Goal: Find specific page/section: Find specific page/section

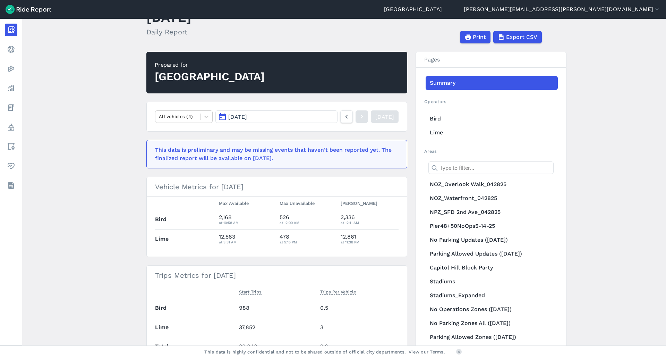
scroll to position [69, 0]
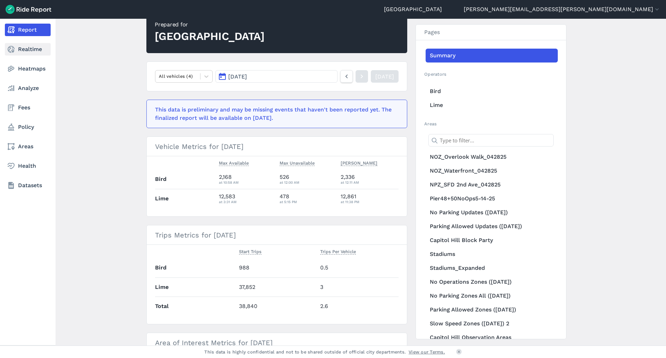
click at [27, 48] on link "Realtime" at bounding box center [28, 49] width 46 height 12
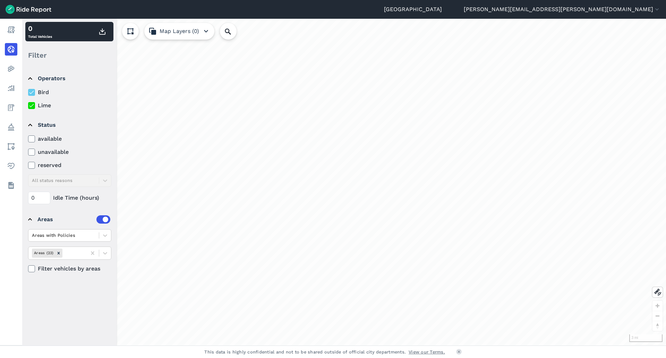
click at [314, 221] on div "loading" at bounding box center [344, 182] width 644 height 326
click at [317, 215] on div "loading" at bounding box center [344, 182] width 644 height 326
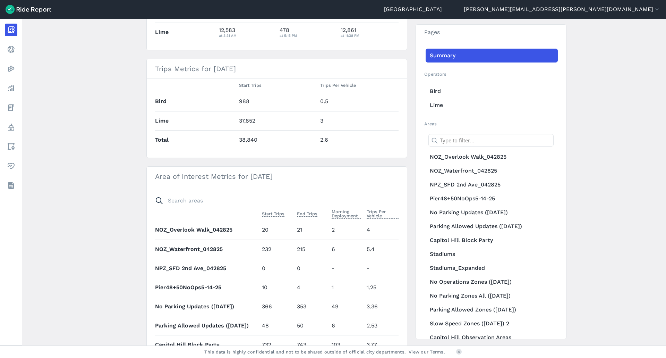
scroll to position [243, 0]
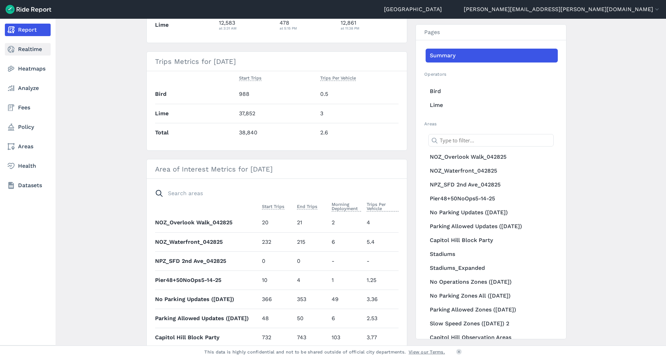
click at [24, 51] on link "Realtime" at bounding box center [28, 49] width 46 height 12
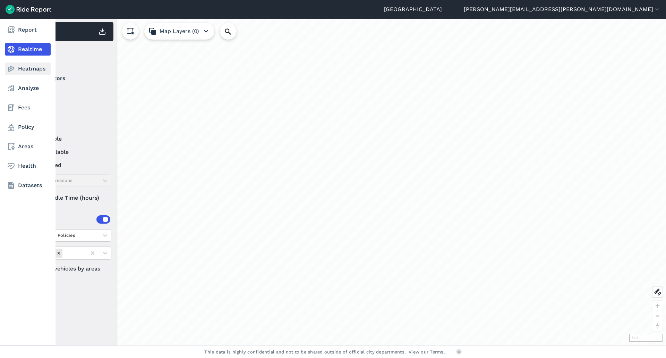
click at [15, 69] on link "Heatmaps" at bounding box center [28, 68] width 46 height 12
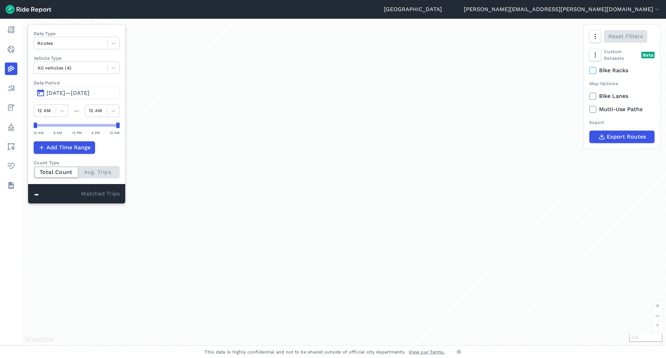
click at [60, 93] on span "May 19, 2025—Aug 17, 2025" at bounding box center [67, 93] width 43 height 7
click at [105, 96] on button "May 19, 2025—Aug 16, 2025" at bounding box center [77, 92] width 86 height 12
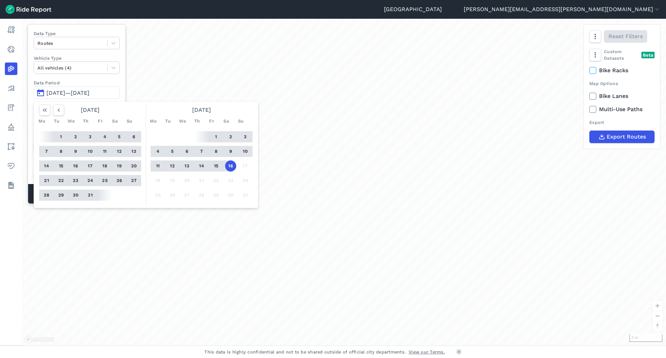
click at [216, 163] on button "15" at bounding box center [216, 165] width 11 height 11
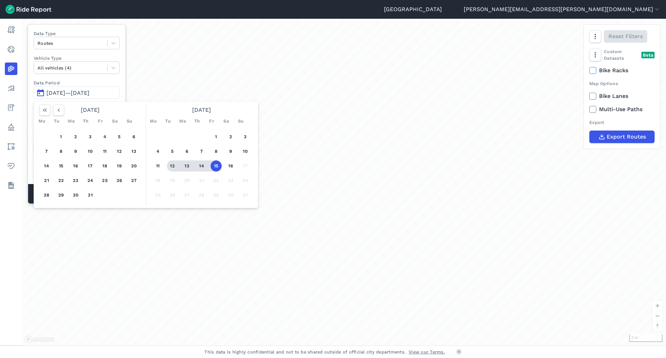
click at [171, 165] on button "12" at bounding box center [172, 165] width 11 height 11
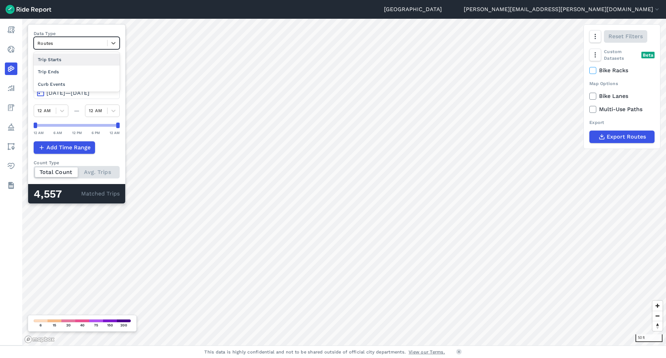
click at [54, 44] on div at bounding box center [70, 43] width 66 height 8
click at [55, 72] on div "Trip Ends" at bounding box center [77, 72] width 86 height 12
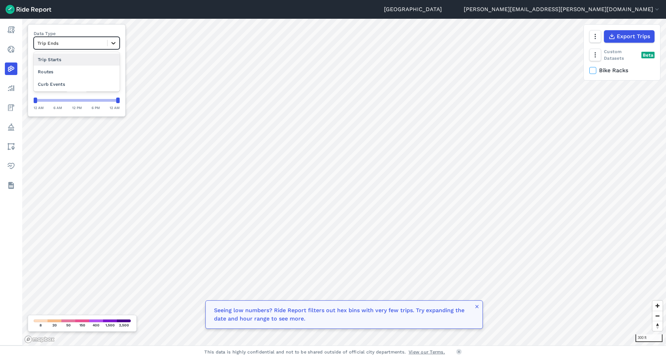
click at [115, 44] on icon at bounding box center [113, 43] width 7 height 7
click at [57, 80] on div "Curb Events" at bounding box center [77, 84] width 86 height 12
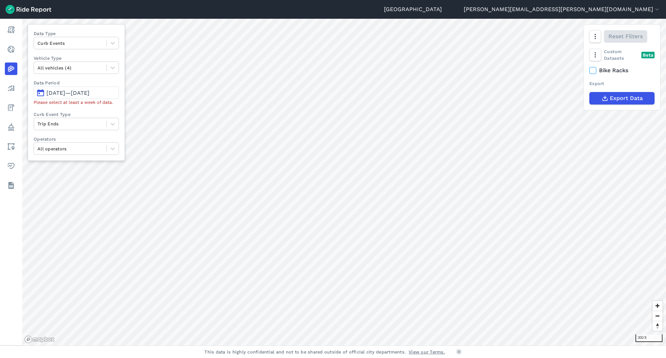
click at [60, 89] on button "Aug 12, 2025—Aug 15, 2025" at bounding box center [76, 92] width 85 height 12
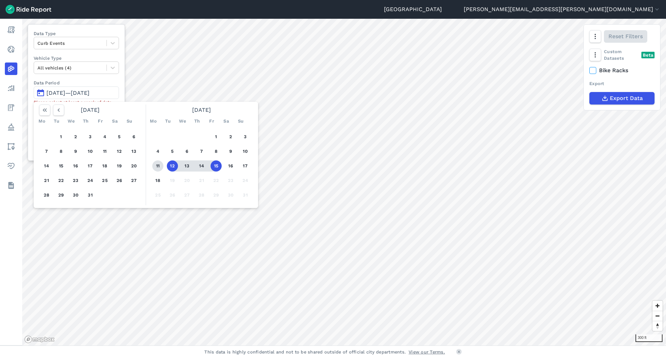
click at [154, 164] on button "11" at bounding box center [157, 165] width 11 height 11
click at [248, 168] on button "17" at bounding box center [245, 165] width 11 height 11
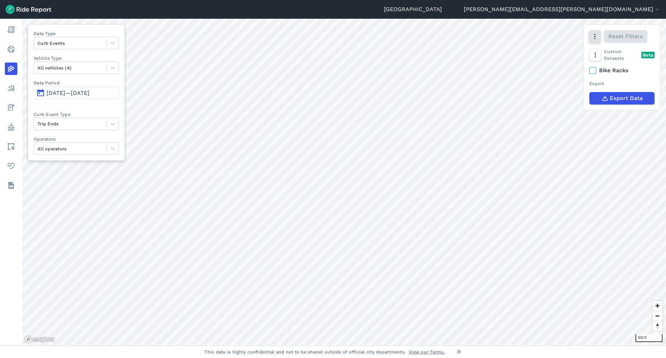
click at [596, 41] on button "button" at bounding box center [595, 36] width 12 height 12
click at [552, 108] on label "Heatmap" at bounding box center [559, 110] width 41 height 15
click at [539, 39] on input "Heatmap" at bounding box center [539, 37] width 0 height 5
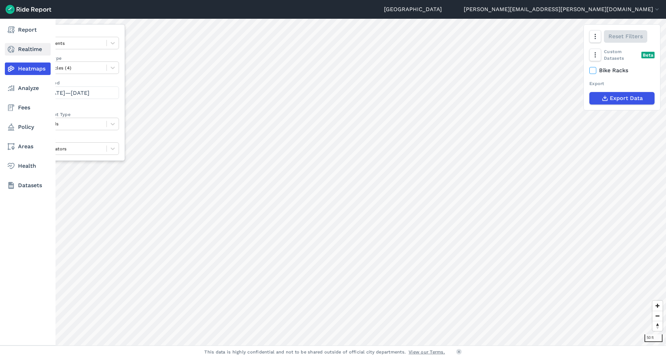
click at [23, 51] on link "Realtime" at bounding box center [28, 49] width 46 height 12
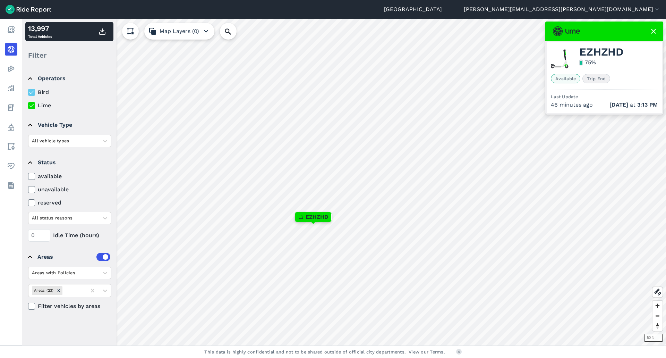
click at [599, 82] on span "Trip End" at bounding box center [596, 78] width 28 height 9
click at [56, 291] on icon "Remove Areas (23)" at bounding box center [58, 290] width 5 height 5
click at [596, 80] on span "Trip End" at bounding box center [596, 78] width 28 height 9
click at [565, 79] on span "Available" at bounding box center [565, 78] width 29 height 9
click at [104, 219] on icon at bounding box center [105, 217] width 7 height 7
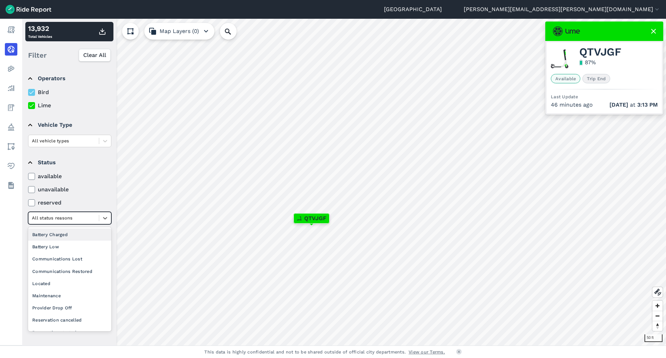
click at [96, 198] on div "available unavailable reserved option Battery Charged focused, 2 of 12. 11 resu…" at bounding box center [69, 198] width 83 height 52
